Goal: Task Accomplishment & Management: Use online tool/utility

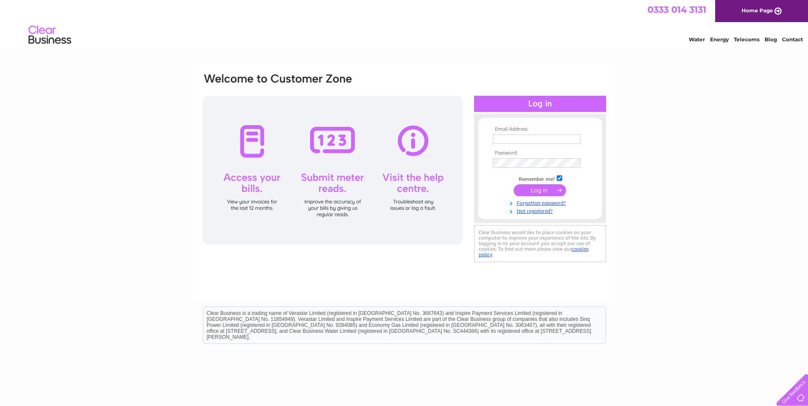
type input "sue@tricontracting.co.uk"
click at [462, 161] on div "Email Address: sue@tricontracting.co.uk Password:" at bounding box center [404, 168] width 406 height 193
click at [514, 185] on input "submit" at bounding box center [540, 191] width 52 height 12
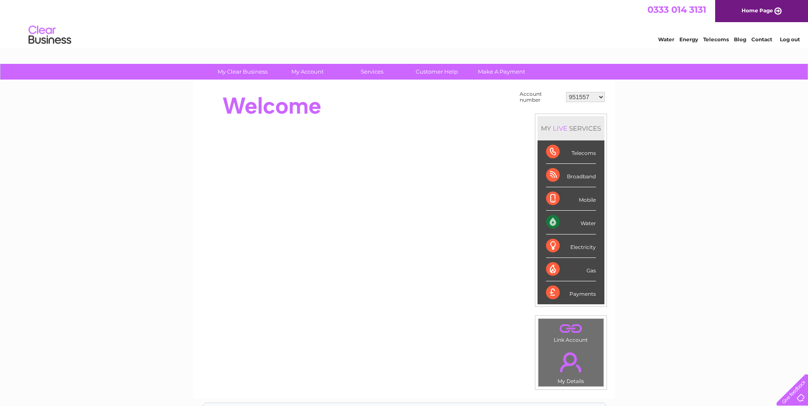
click at [553, 222] on div "Water" at bounding box center [571, 222] width 50 height 23
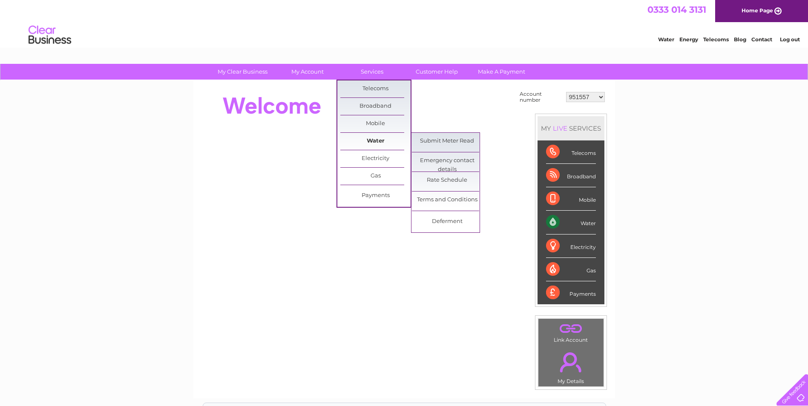
click at [377, 141] on link "Water" at bounding box center [375, 141] width 70 height 17
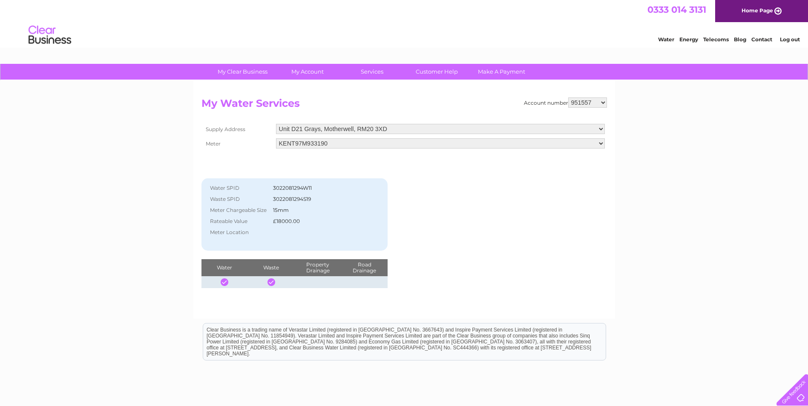
click at [601, 102] on select "951557 30290732" at bounding box center [587, 103] width 39 height 10
select select "30290732"
click at [568, 98] on select "951557 30290732" at bounding box center [587, 103] width 39 height 10
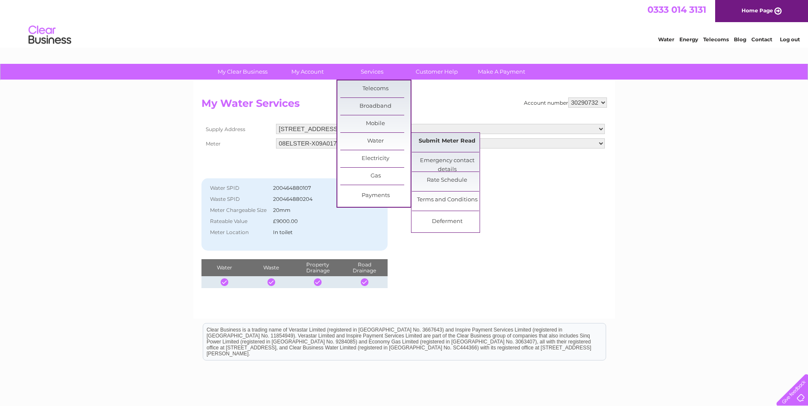
click at [441, 140] on link "Submit Meter Read" at bounding box center [447, 141] width 70 height 17
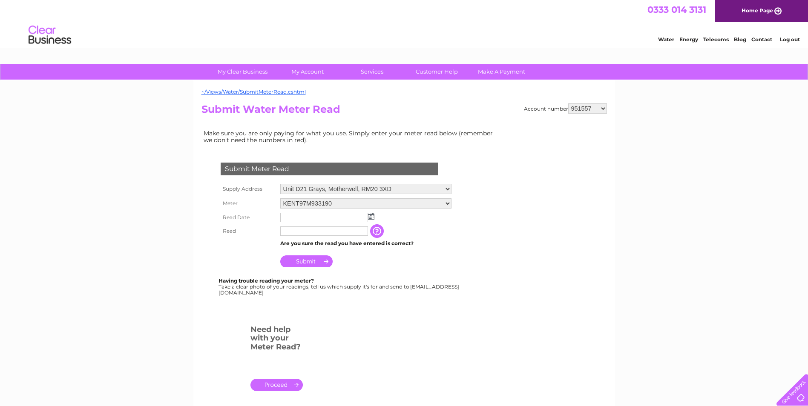
click at [603, 109] on select "951557 30290732" at bounding box center [587, 109] width 39 height 10
select select "30290732"
click at [568, 104] on select "951557 30290732" at bounding box center [587, 109] width 39 height 10
click at [315, 233] on input "text" at bounding box center [324, 232] width 89 height 10
type input "0166"
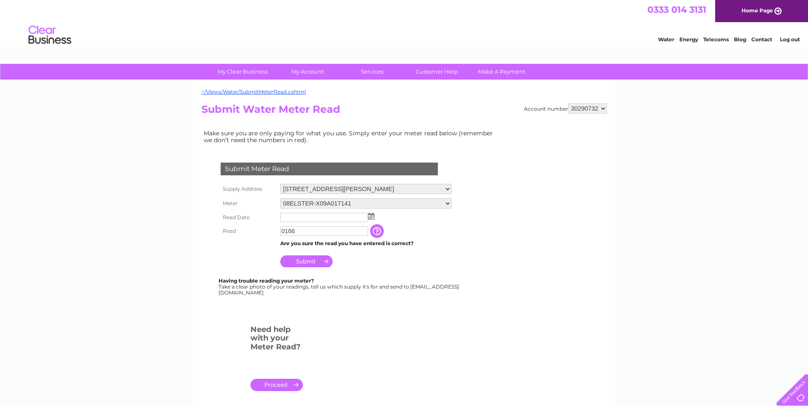
click at [312, 260] on input "Submit" at bounding box center [306, 262] width 52 height 12
click at [371, 216] on img at bounding box center [371, 216] width 6 height 7
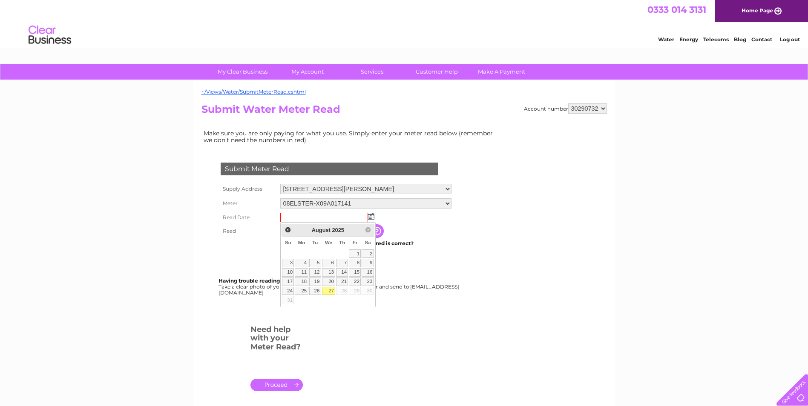
click at [330, 291] on link "27" at bounding box center [329, 291] width 14 height 9
type input "2025/08/27"
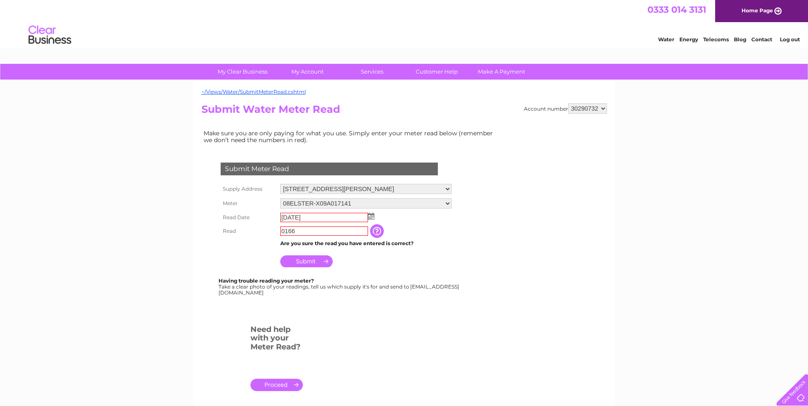
click at [307, 259] on input "Submit" at bounding box center [306, 262] width 52 height 12
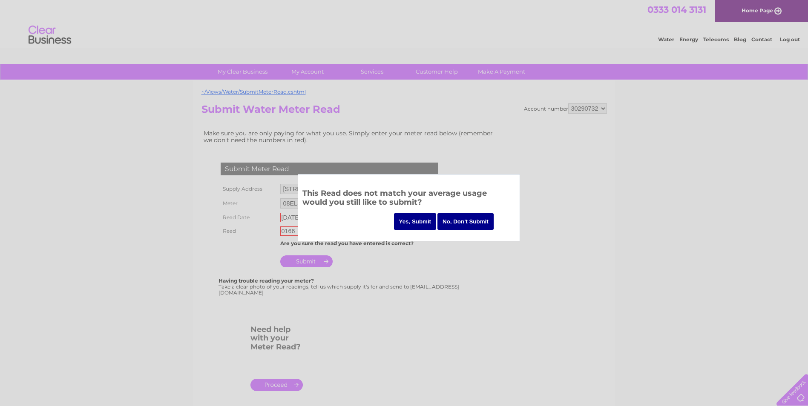
click at [419, 221] on input "Yes, Submit" at bounding box center [415, 221] width 43 height 17
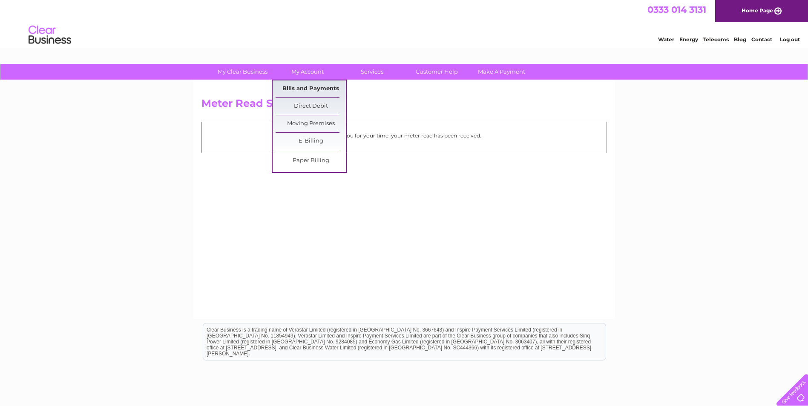
click at [315, 90] on link "Bills and Payments" at bounding box center [311, 89] width 70 height 17
